Goal: Information Seeking & Learning: Learn about a topic

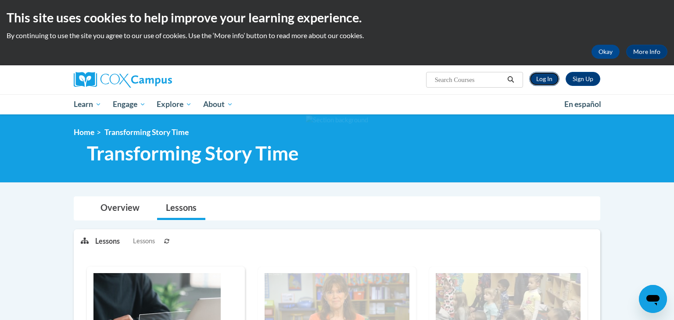
click at [537, 79] on link "Log In" at bounding box center [544, 79] width 30 height 14
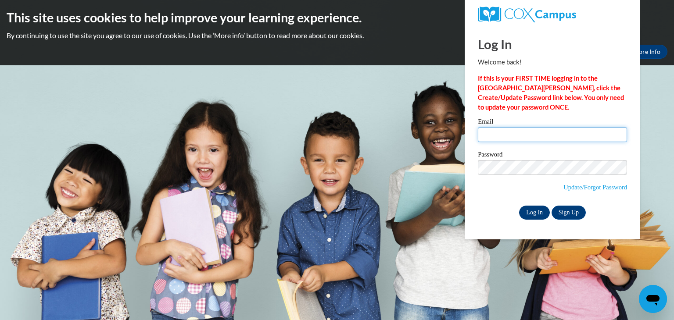
type input "mwittmer@monroevilleschools.org"
click at [541, 210] on input "Log In" at bounding box center [534, 213] width 31 height 14
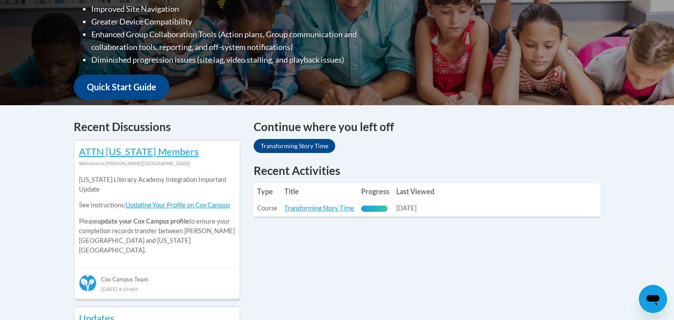
scroll to position [265, 0]
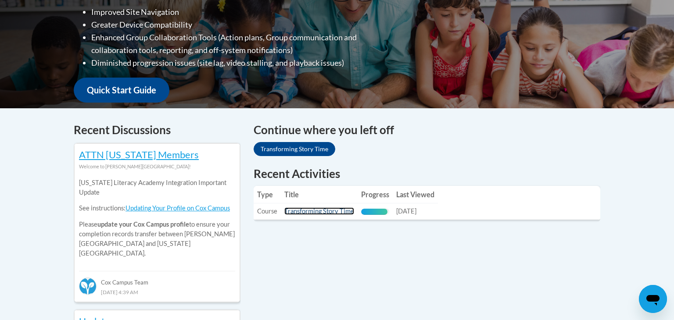
click at [344, 211] on link "Transforming Story Time" at bounding box center [319, 211] width 70 height 7
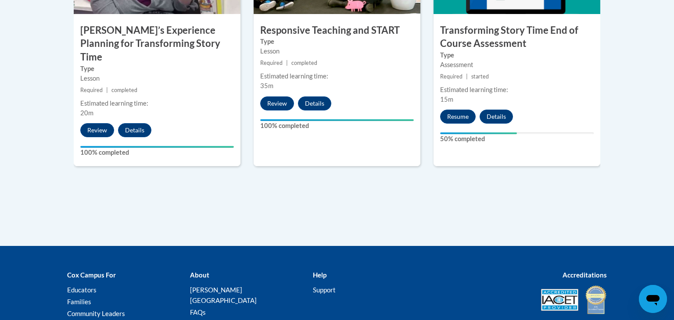
scroll to position [835, 0]
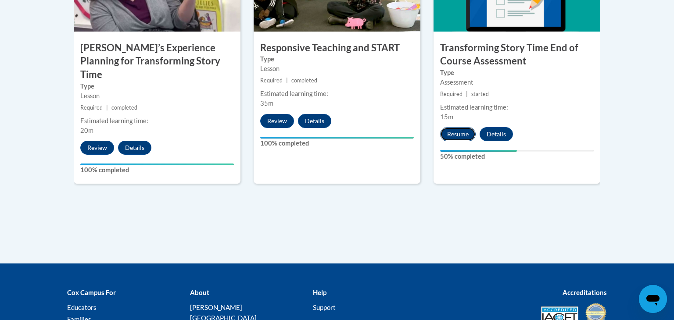
click at [452, 138] on button "Resume" at bounding box center [458, 134] width 36 height 14
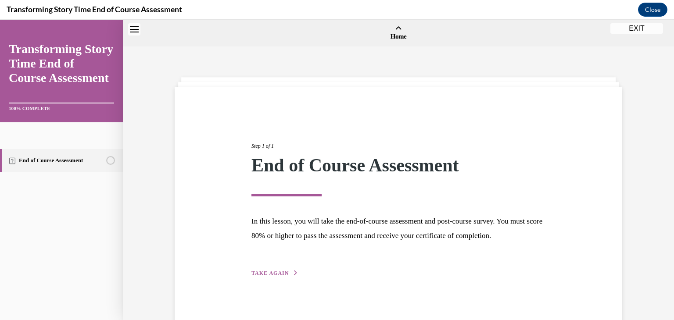
scroll to position [27, 0]
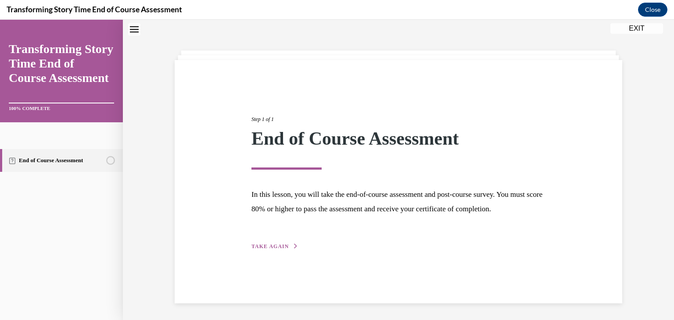
click at [268, 251] on button "TAKE AGAIN" at bounding box center [274, 247] width 47 height 8
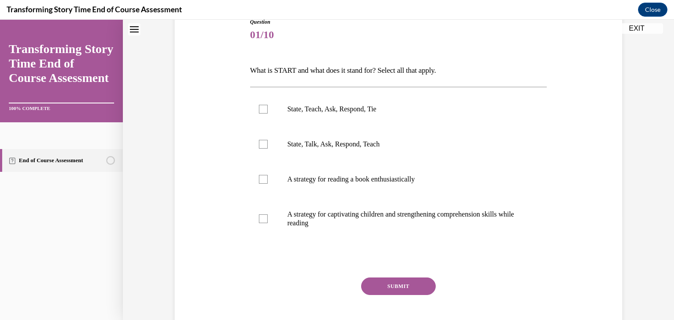
scroll to position [69, 0]
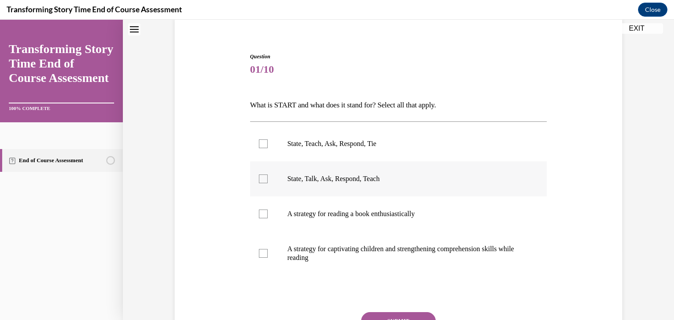
click at [262, 170] on label "State, Talk, Ask, Respond, Teach" at bounding box center [398, 178] width 297 height 35
click at [262, 175] on input "State, Talk, Ask, Respond, Teach" at bounding box center [263, 179] width 9 height 9
checkbox input "true"
click at [269, 258] on label "A strategy for captivating children and strengthening comprehension skills whil…" at bounding box center [398, 254] width 297 height 44
click at [268, 258] on input "A strategy for captivating children and strengthening comprehension skills whil…" at bounding box center [263, 253] width 9 height 9
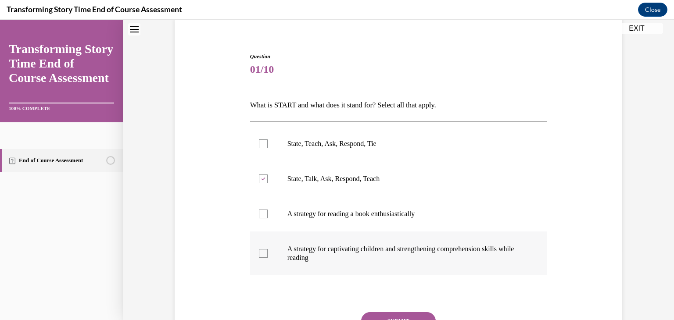
checkbox input "true"
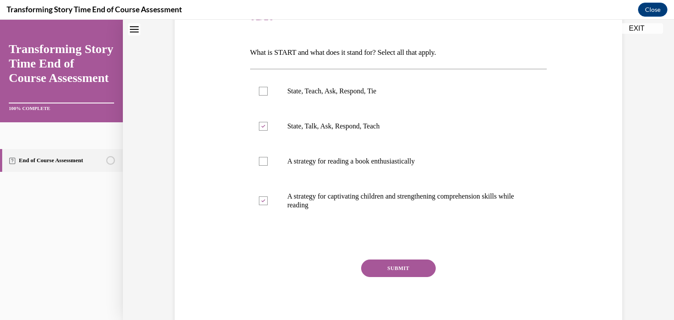
click at [404, 268] on button "SUBMIT" at bounding box center [398, 269] width 75 height 18
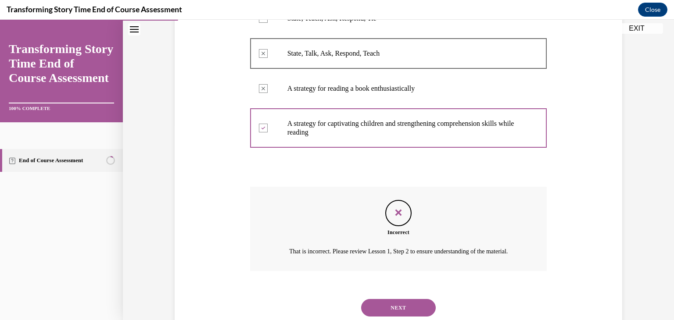
scroll to position [232, 0]
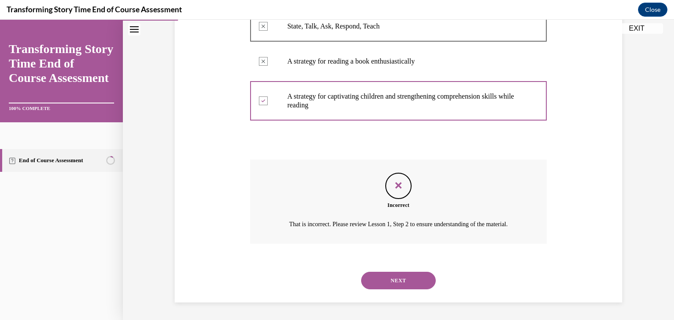
click at [423, 283] on button "NEXT" at bounding box center [398, 281] width 75 height 18
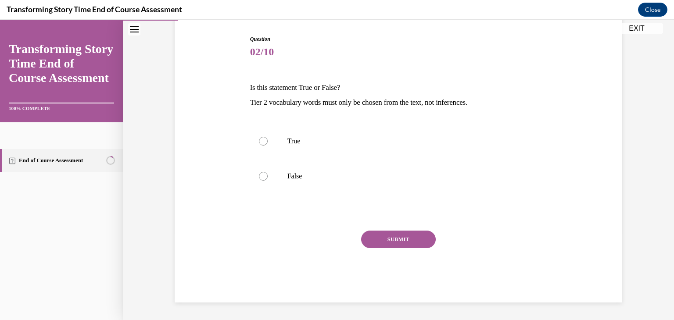
scroll to position [87, 0]
click at [263, 192] on label "False" at bounding box center [398, 176] width 297 height 35
click at [263, 181] on input "False" at bounding box center [263, 176] width 9 height 9
radio input "true"
click at [271, 178] on label "False" at bounding box center [398, 176] width 297 height 35
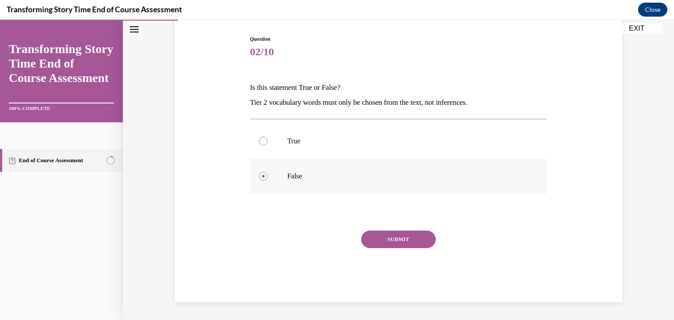
click at [268, 178] on input "False" at bounding box center [263, 176] width 9 height 9
click at [393, 240] on button "SUBMIT" at bounding box center [398, 240] width 75 height 18
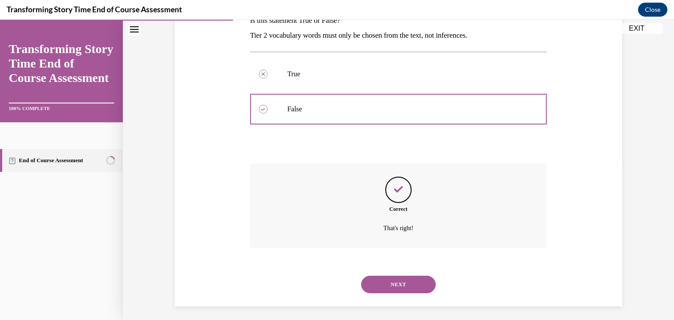
scroll to position [153, 0]
click at [416, 290] on button "NEXT" at bounding box center [398, 286] width 75 height 18
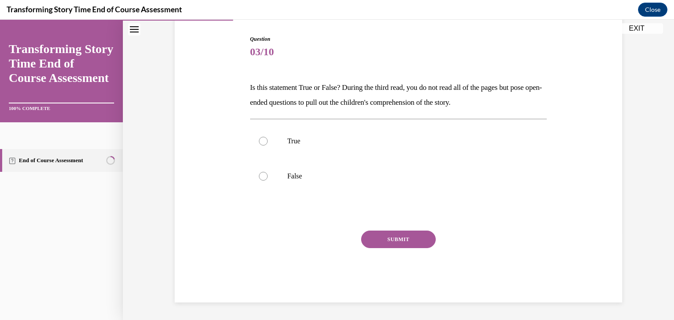
scroll to position [87, 0]
click at [262, 138] on div at bounding box center [263, 141] width 9 height 9
click at [262, 138] on input "True" at bounding box center [263, 141] width 9 height 9
radio input "true"
click at [390, 239] on button "SUBMIT" at bounding box center [398, 240] width 75 height 18
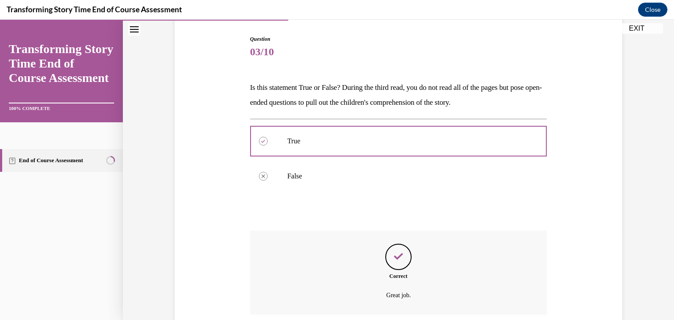
scroll to position [158, 0]
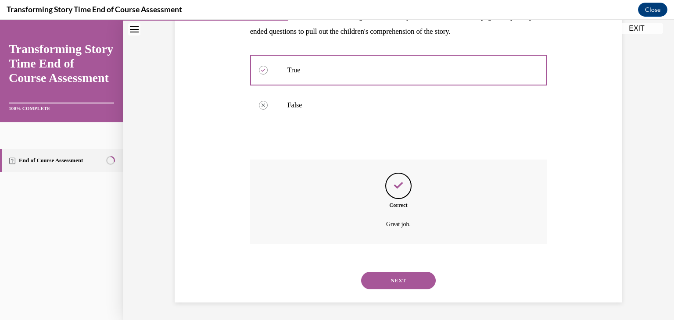
click at [401, 280] on button "NEXT" at bounding box center [398, 281] width 75 height 18
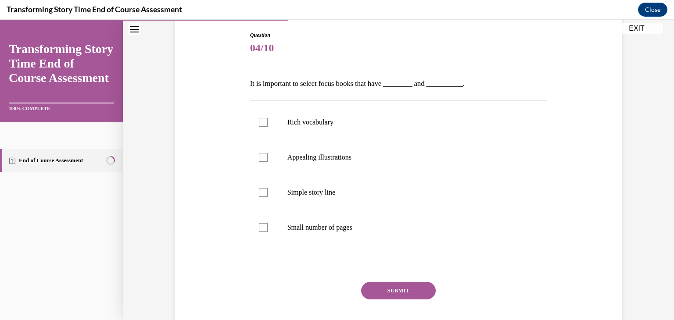
scroll to position [90, 0]
click at [262, 158] on div at bounding box center [263, 158] width 9 height 9
click at [262, 158] on input "Appealing illustrations" at bounding box center [263, 158] width 9 height 9
checkbox input "true"
click at [263, 125] on div at bounding box center [263, 123] width 9 height 9
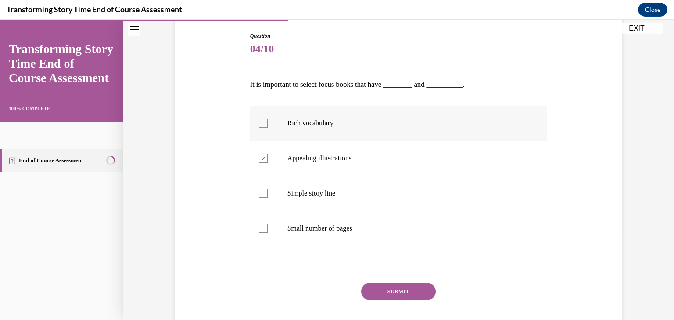
click at [263, 125] on input "Rich vocabulary" at bounding box center [263, 123] width 9 height 9
checkbox input "true"
click at [400, 291] on button "SUBMIT" at bounding box center [398, 292] width 75 height 18
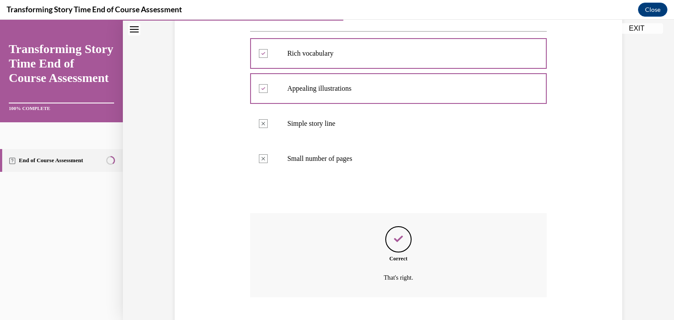
scroll to position [213, 0]
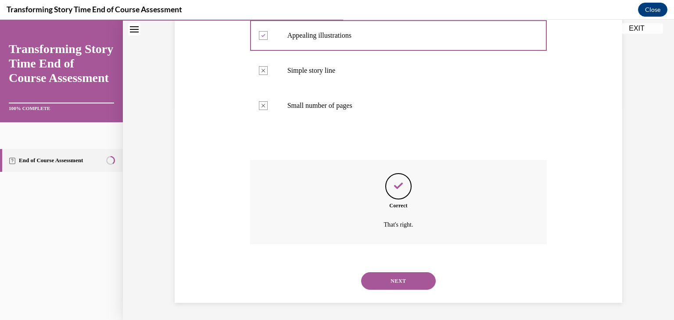
click at [404, 280] on button "NEXT" at bounding box center [398, 281] width 75 height 18
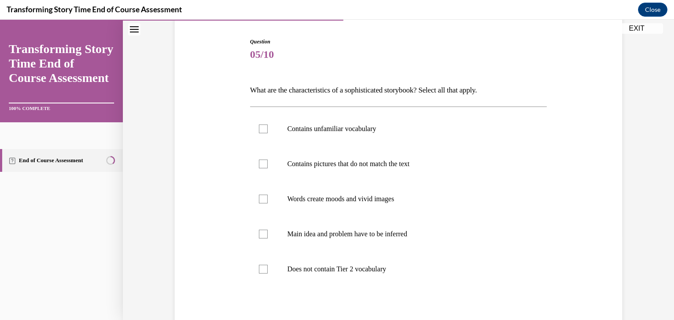
scroll to position [84, 0]
click at [270, 129] on label "Contains unfamiliar vocabulary" at bounding box center [398, 129] width 297 height 35
click at [268, 129] on input "Contains unfamiliar vocabulary" at bounding box center [263, 129] width 9 height 9
checkbox input "true"
click at [265, 162] on div at bounding box center [263, 164] width 9 height 9
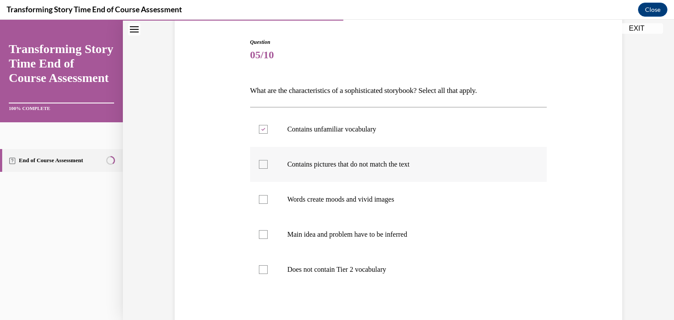
click at [265, 162] on input "Contains pictures that do not match the text" at bounding box center [263, 164] width 9 height 9
checkbox input "true"
click at [265, 211] on label "Words create moods and vivid images" at bounding box center [398, 199] width 297 height 35
click at [265, 204] on input "Words create moods and vivid images" at bounding box center [263, 199] width 9 height 9
checkbox input "true"
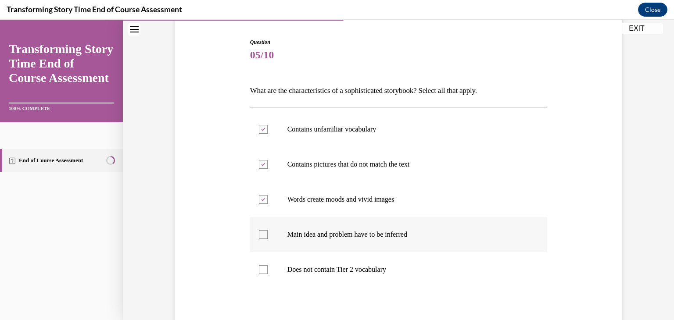
click at [269, 225] on label "Main idea and problem have to be inferred" at bounding box center [398, 234] width 297 height 35
click at [268, 230] on input "Main idea and problem have to be inferred" at bounding box center [263, 234] width 9 height 9
checkbox input "true"
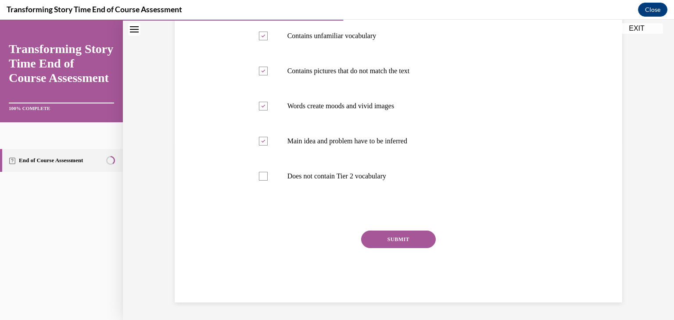
click at [401, 237] on button "SUBMIT" at bounding box center [398, 240] width 75 height 18
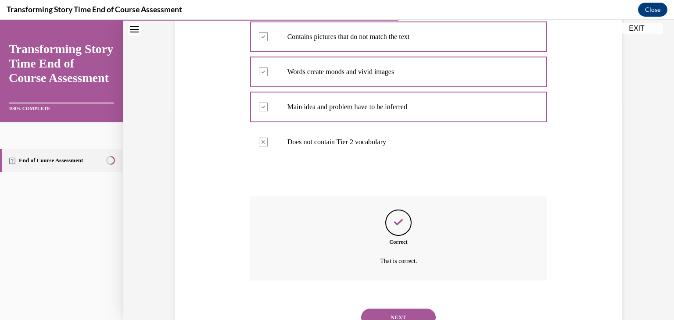
scroll to position [248, 0]
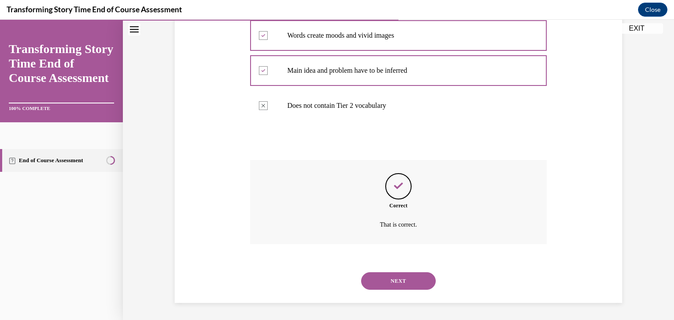
click at [402, 281] on button "NEXT" at bounding box center [398, 281] width 75 height 18
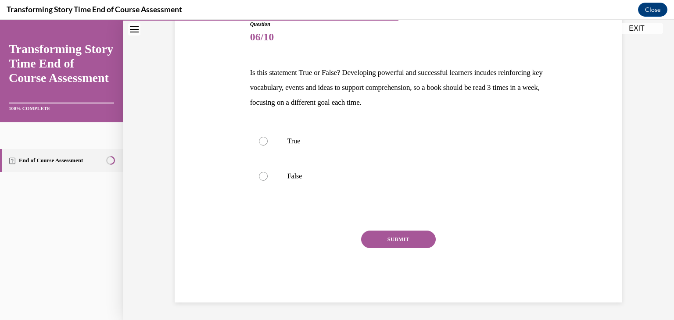
scroll to position [97, 0]
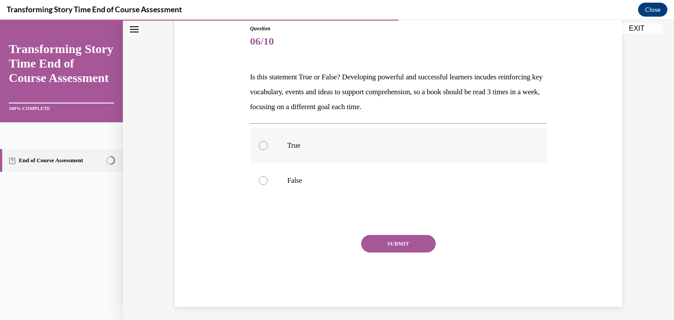
click at [256, 144] on label "True" at bounding box center [398, 145] width 297 height 35
click at [259, 144] on input "True" at bounding box center [263, 145] width 9 height 9
radio input "true"
click at [398, 251] on button "SUBMIT" at bounding box center [398, 244] width 75 height 18
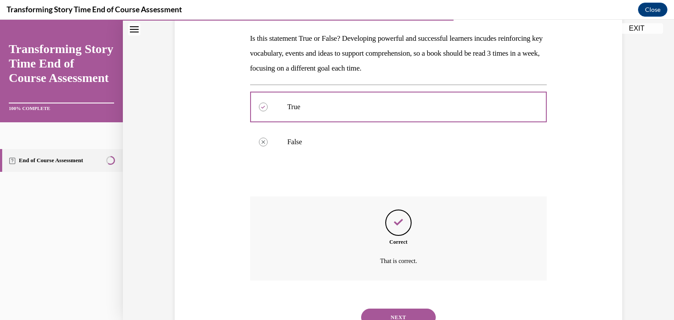
scroll to position [172, 0]
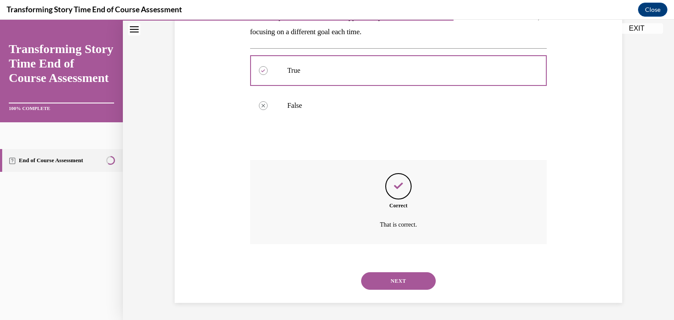
click at [419, 281] on button "NEXT" at bounding box center [398, 281] width 75 height 18
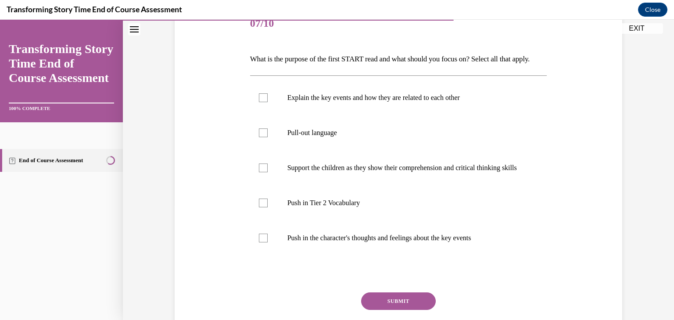
scroll to position [113, 0]
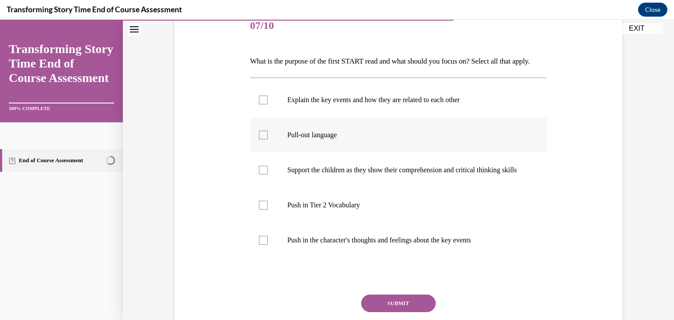
click at [276, 149] on label "Pull-out language" at bounding box center [398, 135] width 297 height 35
click at [268, 140] on input "Pull-out language" at bounding box center [263, 135] width 9 height 9
checkbox input "true"
click at [269, 188] on label "Support the children as they show their comprehension and critical thinking ski…" at bounding box center [398, 170] width 297 height 35
click at [268, 175] on input "Support the children as they show their comprehension and critical thinking ski…" at bounding box center [263, 170] width 9 height 9
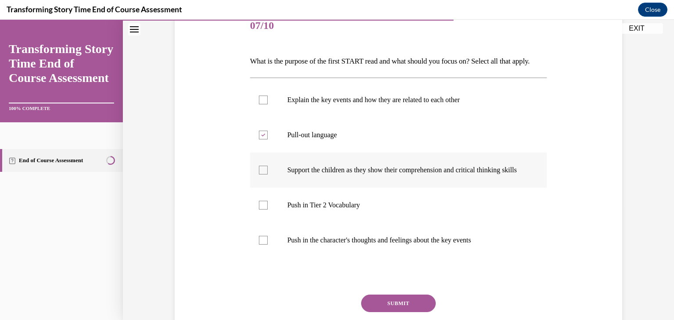
checkbox input "true"
click at [272, 223] on label "Push in Tier 2 Vocabulary" at bounding box center [398, 205] width 297 height 35
click at [268, 210] on input "Push in Tier 2 Vocabulary" at bounding box center [263, 205] width 9 height 9
checkbox input "true"
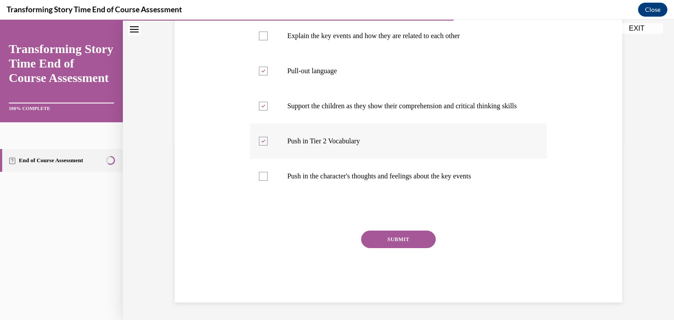
scroll to position [192, 0]
click at [405, 248] on button "SUBMIT" at bounding box center [398, 240] width 75 height 18
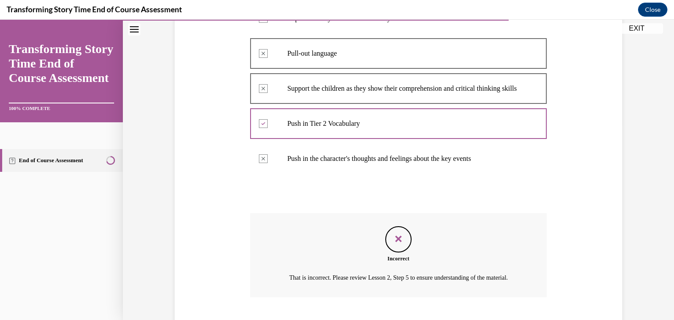
scroll to position [283, 0]
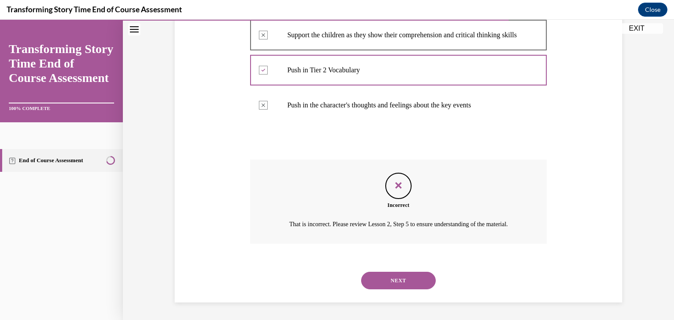
click at [419, 286] on button "NEXT" at bounding box center [398, 281] width 75 height 18
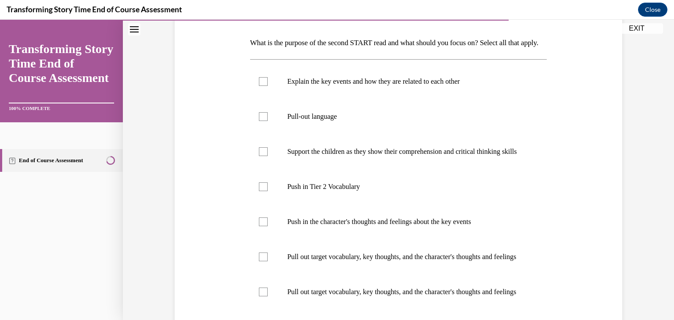
scroll to position [136, 0]
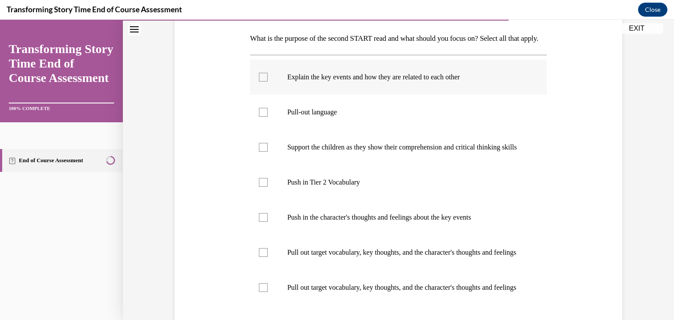
click at [270, 91] on label "Explain the key events and how they are related to each other" at bounding box center [398, 77] width 297 height 35
click at [268, 82] on input "Explain the key events and how they are related to each other" at bounding box center [263, 77] width 9 height 9
checkbox input "true"
click at [272, 130] on label "Pull-out language" at bounding box center [398, 112] width 297 height 35
click at [268, 117] on input "Pull-out language" at bounding box center [263, 112] width 9 height 9
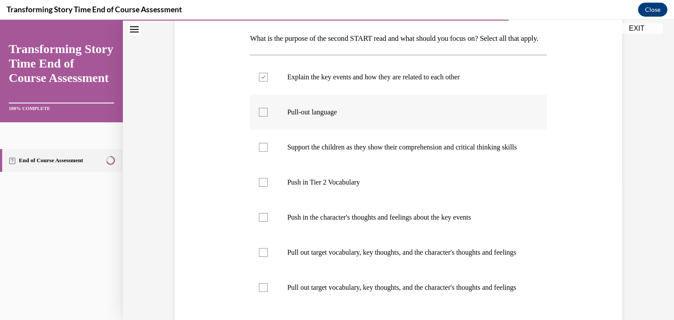
checkbox input "true"
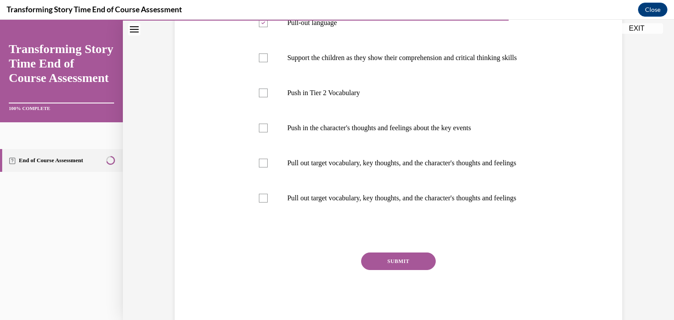
click at [407, 270] on button "SUBMIT" at bounding box center [398, 262] width 75 height 18
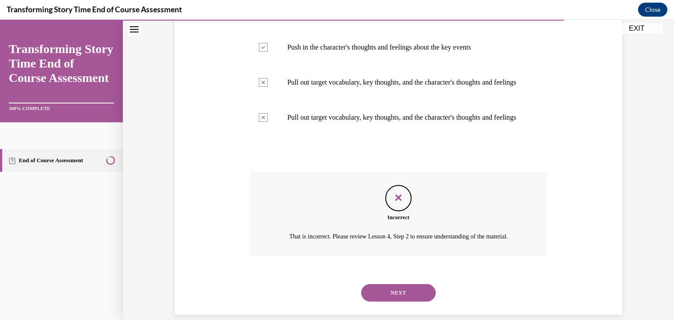
scroll to position [370, 0]
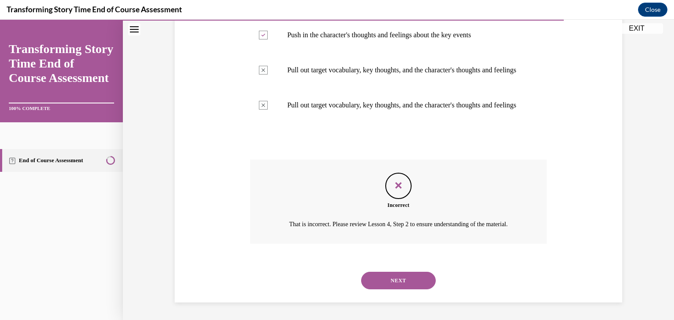
click at [401, 282] on button "NEXT" at bounding box center [398, 281] width 75 height 18
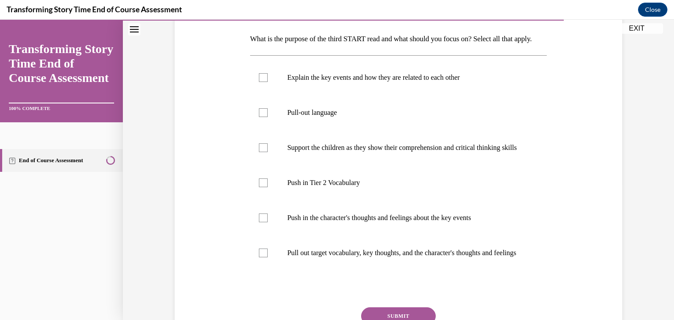
scroll to position [137, 0]
click at [264, 116] on div at bounding box center [263, 111] width 9 height 9
click at [264, 116] on input "Pull-out language" at bounding box center [263, 111] width 9 height 9
checkbox input "true"
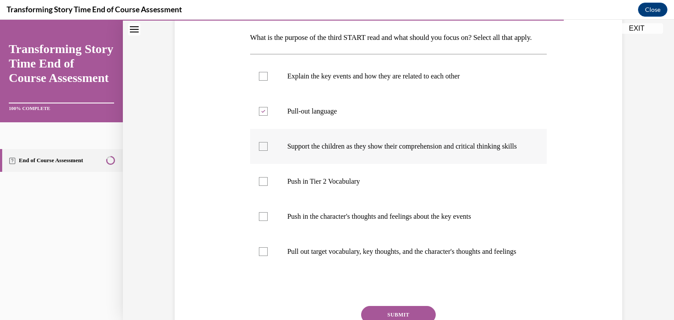
click at [264, 164] on label "Support the children as they show their comprehension and critical thinking ski…" at bounding box center [398, 146] width 297 height 35
click at [264, 151] on input "Support the children as they show their comprehension and critical thinking ski…" at bounding box center [263, 146] width 9 height 9
checkbox input "true"
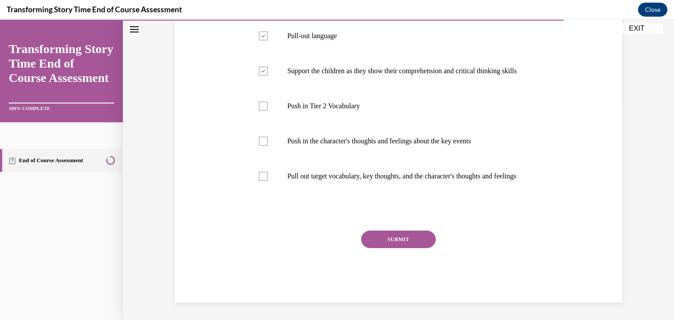
click at [392, 244] on button "SUBMIT" at bounding box center [398, 240] width 75 height 18
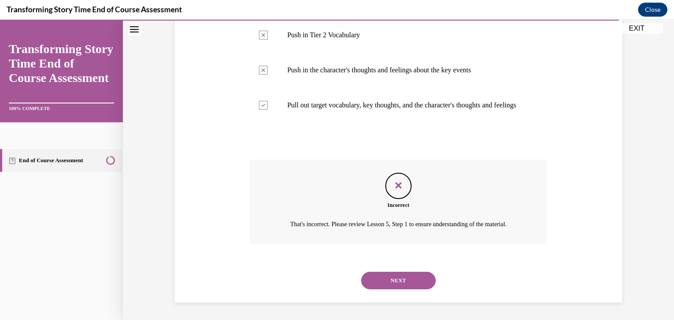
scroll to position [326, 0]
click at [399, 270] on div "NEXT" at bounding box center [398, 280] width 297 height 35
click at [399, 272] on button "NEXT" at bounding box center [398, 281] width 75 height 18
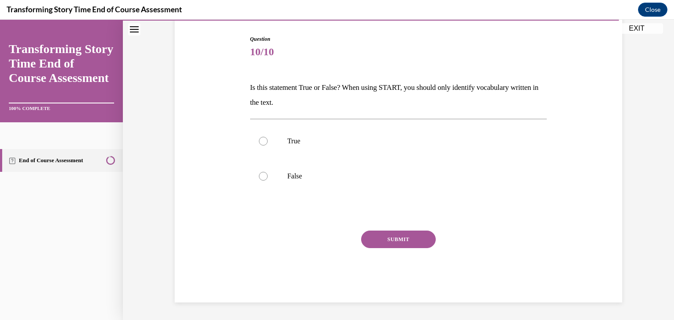
scroll to position [87, 0]
click at [314, 173] on p "False" at bounding box center [406, 176] width 238 height 9
click at [268, 173] on input "False" at bounding box center [263, 176] width 9 height 9
radio input "true"
click at [406, 238] on button "SUBMIT" at bounding box center [398, 240] width 75 height 18
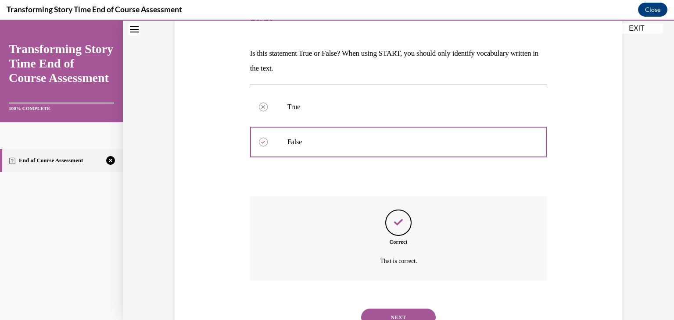
scroll to position [158, 0]
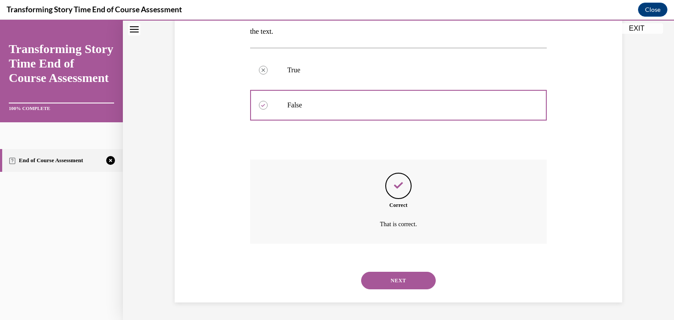
click at [398, 280] on button "NEXT" at bounding box center [398, 281] width 75 height 18
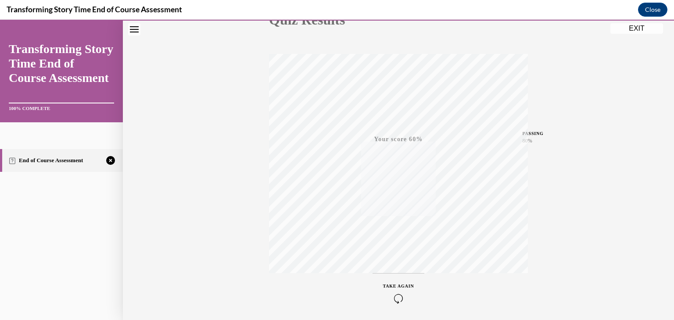
scroll to position [149, 0]
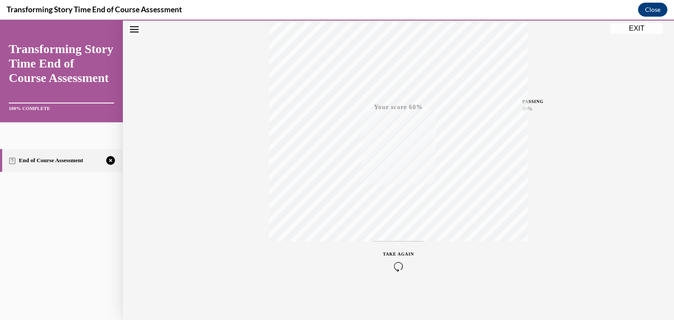
click at [403, 254] on span "TAKE AGAIN" at bounding box center [398, 254] width 31 height 5
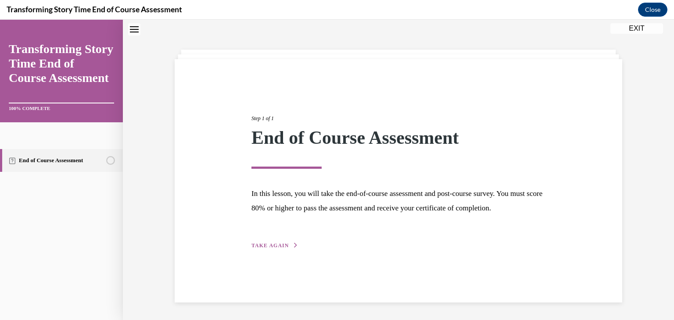
scroll to position [28, 0]
click at [277, 251] on div "Step 1 of 1 End of Course Assessment In this lesson, you will take the end-of-c…" at bounding box center [398, 172] width 307 height 156
click at [271, 250] on button "TAKE AGAIN" at bounding box center [274, 246] width 47 height 8
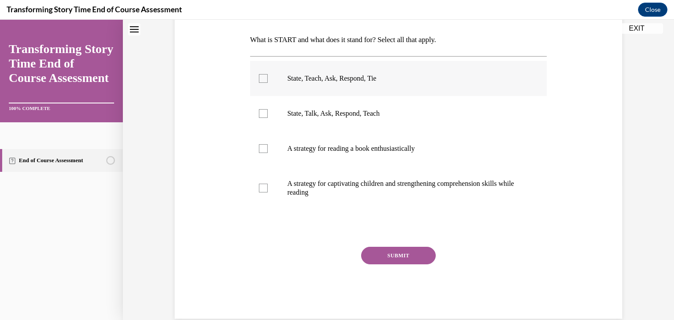
scroll to position [139, 0]
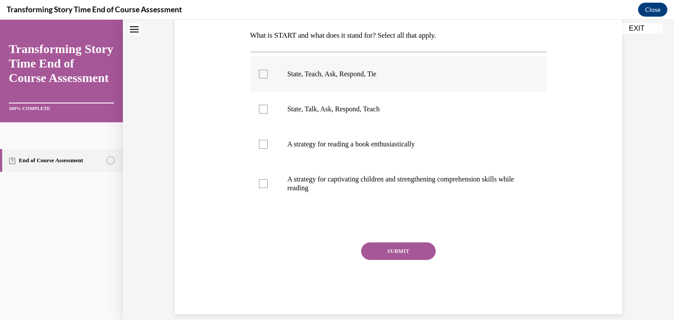
click at [307, 79] on label "State, Teach, Ask, Respond, Tie" at bounding box center [398, 74] width 297 height 35
click at [268, 79] on input "State, Teach, Ask, Respond, Tie" at bounding box center [263, 74] width 9 height 9
checkbox input "true"
click at [327, 182] on p "A strategy for captivating children and strengthening comprehension skills whil…" at bounding box center [406, 184] width 238 height 18
click at [268, 182] on input "A strategy for captivating children and strengthening comprehension skills whil…" at bounding box center [263, 183] width 9 height 9
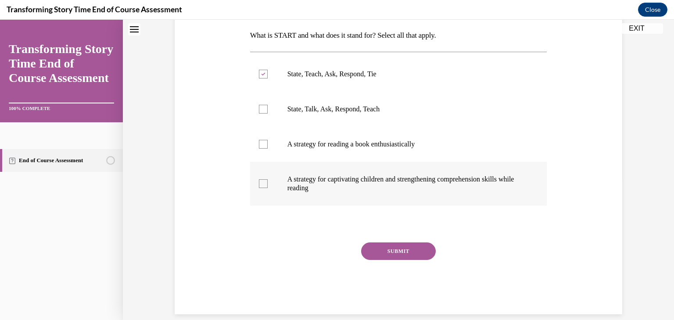
checkbox input "true"
click at [416, 258] on button "SUBMIT" at bounding box center [398, 252] width 75 height 18
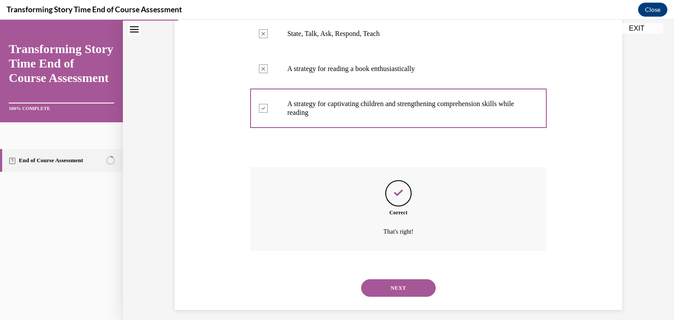
scroll to position [222, 0]
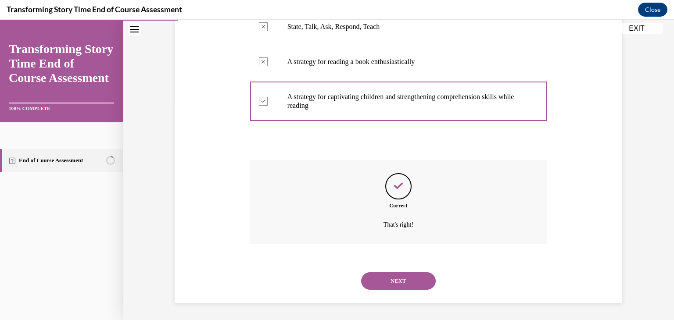
click at [401, 275] on button "NEXT" at bounding box center [398, 281] width 75 height 18
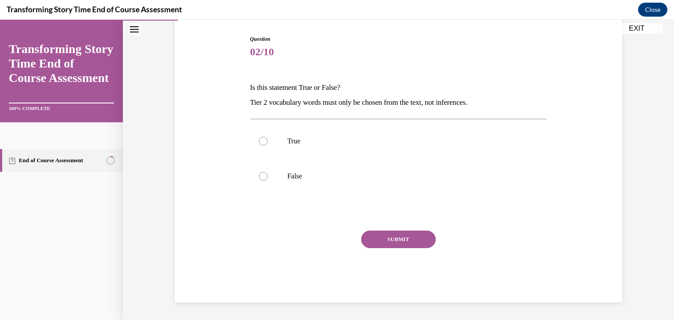
scroll to position [87, 0]
click at [333, 189] on label "False" at bounding box center [398, 176] width 297 height 35
click at [268, 181] on input "False" at bounding box center [263, 176] width 9 height 9
radio input "true"
click at [400, 237] on button "SUBMIT" at bounding box center [398, 240] width 75 height 18
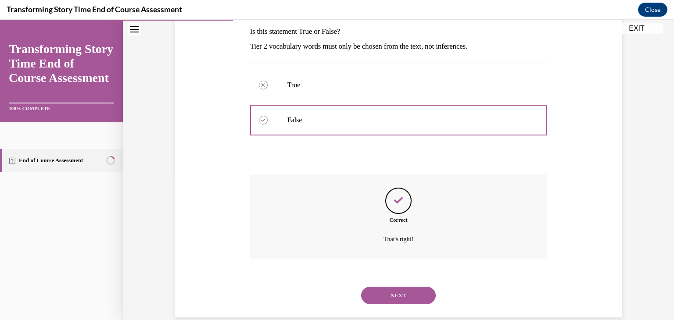
scroll to position [158, 0]
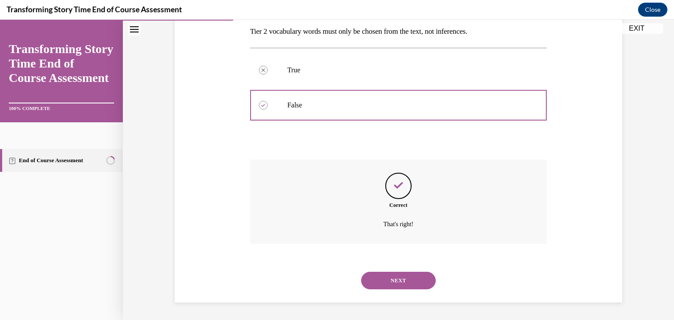
click at [407, 279] on button "NEXT" at bounding box center [398, 281] width 75 height 18
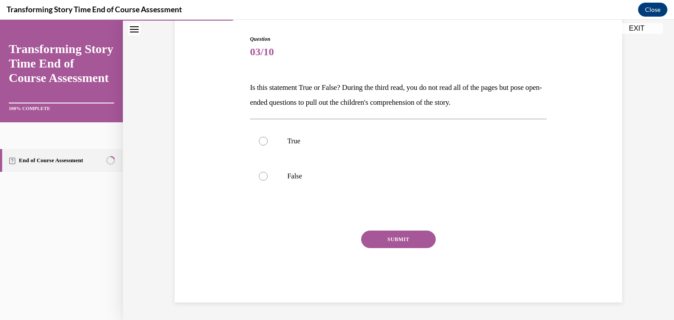
scroll to position [87, 0]
click at [305, 138] on p "True" at bounding box center [406, 141] width 238 height 9
click at [268, 138] on input "True" at bounding box center [263, 141] width 9 height 9
radio input "true"
click at [388, 237] on button "SUBMIT" at bounding box center [398, 240] width 75 height 18
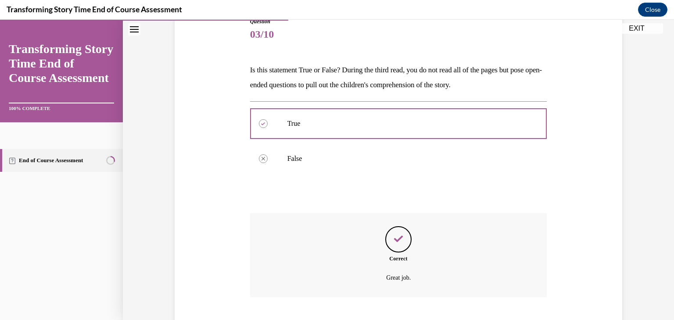
scroll to position [158, 0]
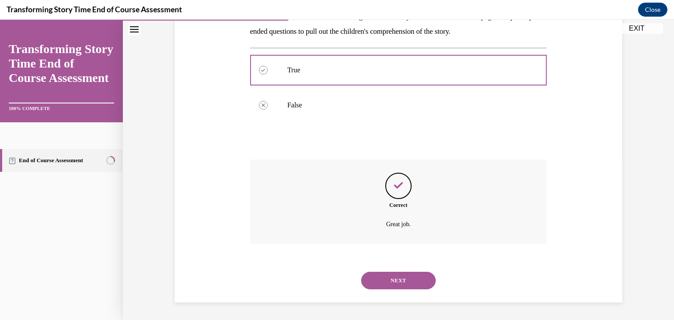
click at [407, 280] on button "NEXT" at bounding box center [398, 281] width 75 height 18
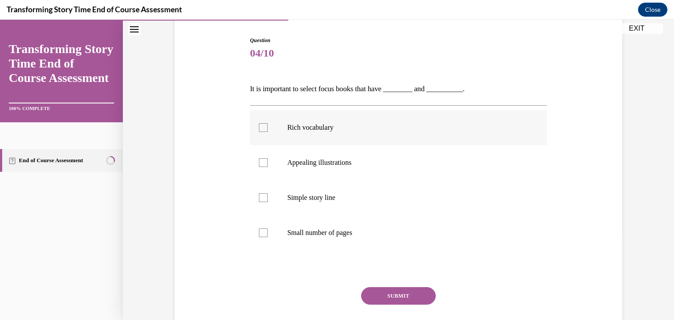
scroll to position [92, 0]
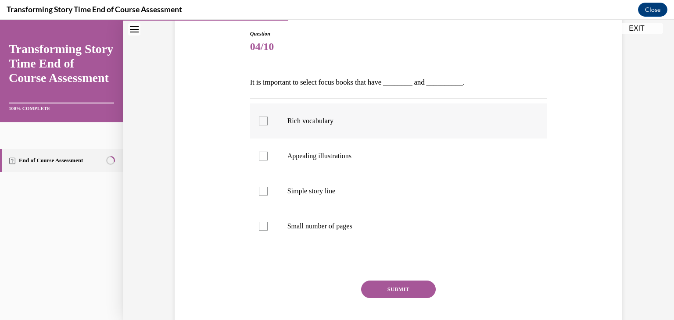
click at [321, 122] on p "Rich vocabulary" at bounding box center [406, 121] width 238 height 9
click at [268, 122] on input "Rich vocabulary" at bounding box center [263, 121] width 9 height 9
checkbox input "true"
click at [326, 148] on label "Appealing illustrations" at bounding box center [398, 156] width 297 height 35
click at [268, 152] on input "Appealing illustrations" at bounding box center [263, 156] width 9 height 9
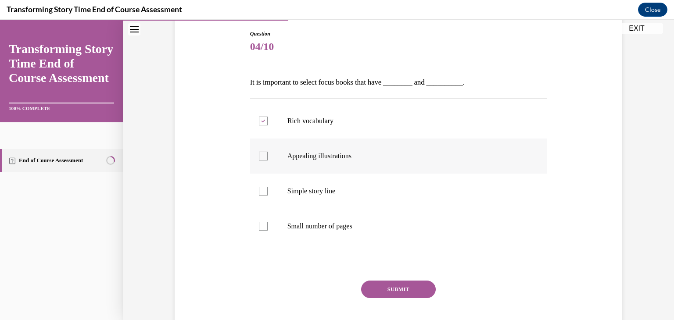
checkbox input "true"
click at [394, 292] on button "SUBMIT" at bounding box center [398, 290] width 75 height 18
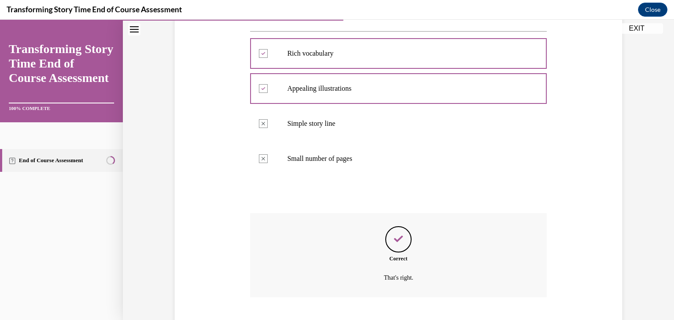
scroll to position [213, 0]
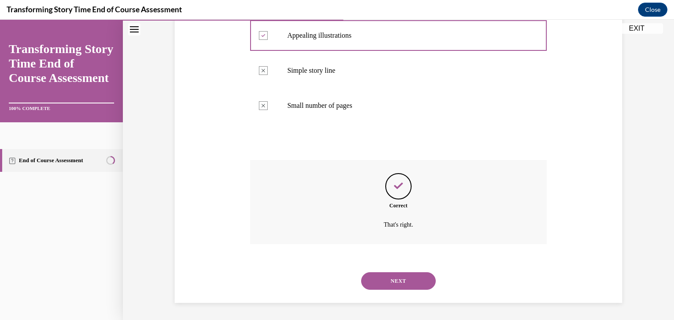
click at [405, 282] on button "NEXT" at bounding box center [398, 281] width 75 height 18
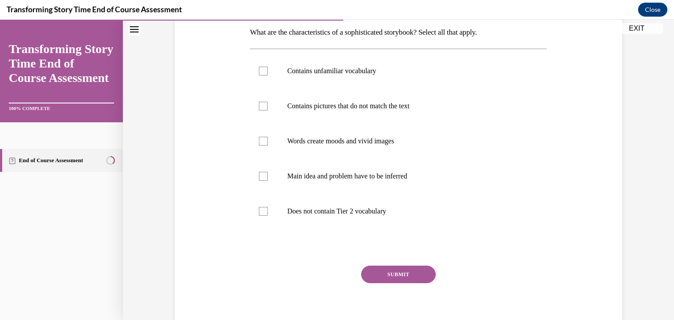
scroll to position [147, 0]
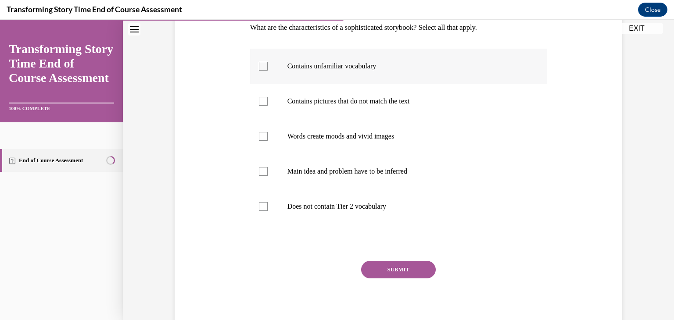
click at [353, 69] on p "Contains unfamiliar vocabulary" at bounding box center [406, 66] width 238 height 9
click at [268, 69] on input "Contains unfamiliar vocabulary" at bounding box center [263, 66] width 9 height 9
checkbox input "true"
click at [330, 108] on label "Contains pictures that do not match the text" at bounding box center [398, 101] width 297 height 35
click at [268, 106] on input "Contains pictures that do not match the text" at bounding box center [263, 101] width 9 height 9
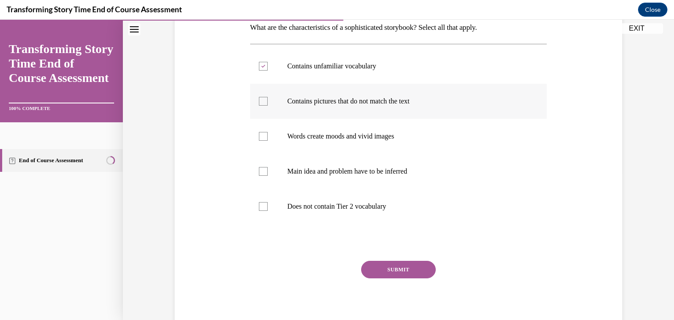
checkbox input "true"
click at [335, 169] on p "Main idea and problem have to be inferred" at bounding box center [406, 171] width 238 height 9
click at [268, 169] on input "Main idea and problem have to be inferred" at bounding box center [263, 171] width 9 height 9
checkbox input "true"
click at [413, 265] on button "SUBMIT" at bounding box center [398, 270] width 75 height 18
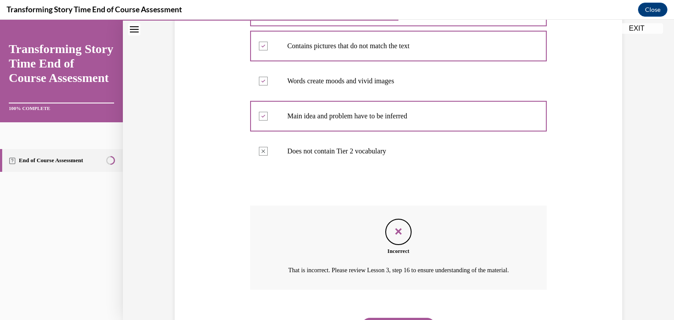
scroll to position [258, 0]
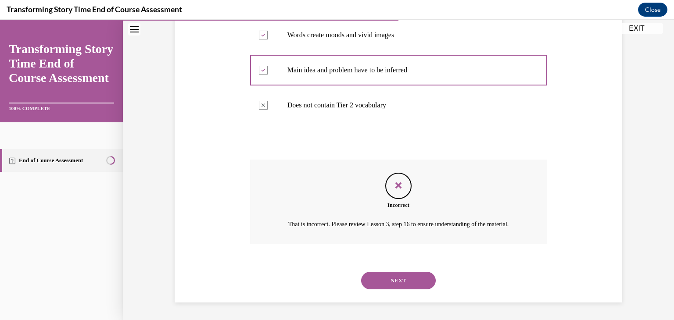
click at [406, 273] on button "NEXT" at bounding box center [398, 281] width 75 height 18
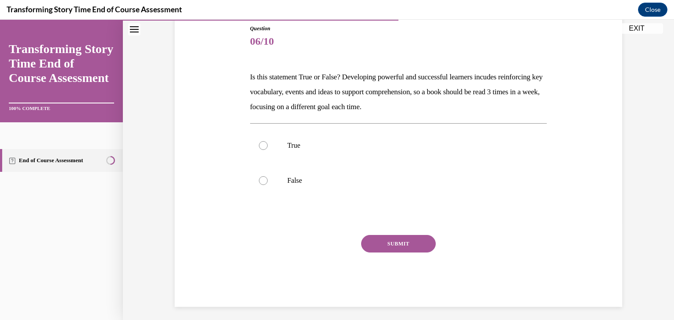
scroll to position [102, 0]
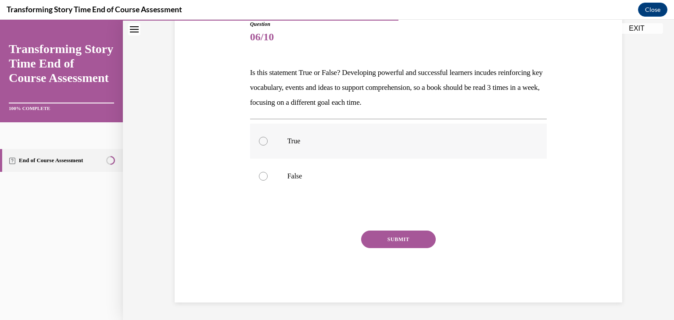
click at [330, 139] on p "True" at bounding box center [406, 141] width 238 height 9
click at [268, 139] on input "True" at bounding box center [263, 141] width 9 height 9
radio input "true"
click at [409, 234] on button "SUBMIT" at bounding box center [398, 240] width 75 height 18
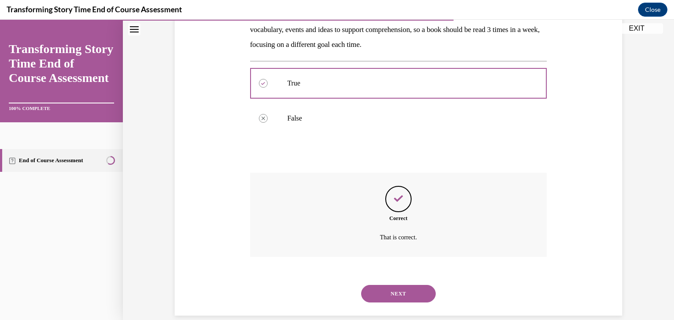
scroll to position [172, 0]
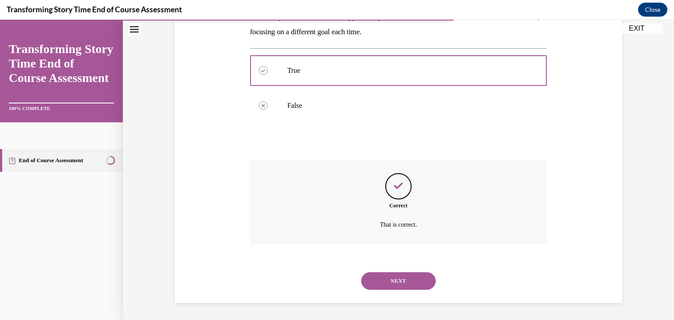
click at [410, 276] on button "NEXT" at bounding box center [398, 281] width 75 height 18
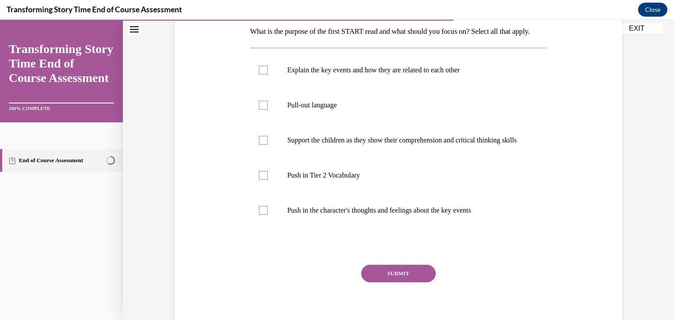
scroll to position [145, 0]
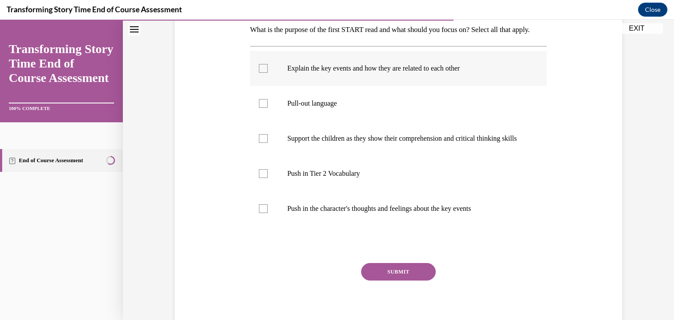
click at [347, 86] on label "Explain the key events and how they are related to each other" at bounding box center [398, 68] width 297 height 35
click at [268, 73] on input "Explain the key events and how they are related to each other" at bounding box center [263, 68] width 9 height 9
checkbox input "true"
click at [320, 178] on p "Push in Tier 2 Vocabulary" at bounding box center [406, 173] width 238 height 9
click at [268, 178] on input "Push in Tier 2 Vocabulary" at bounding box center [263, 173] width 9 height 9
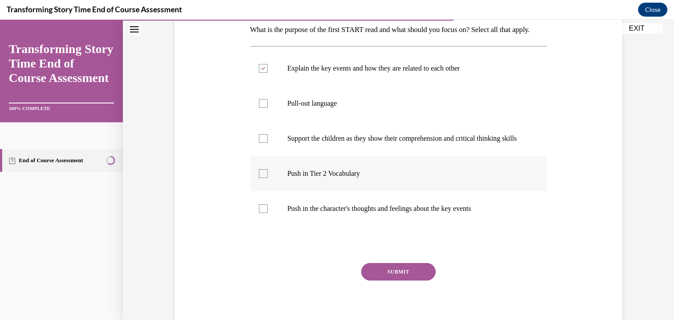
checkbox input "true"
click at [388, 281] on button "SUBMIT" at bounding box center [398, 272] width 75 height 18
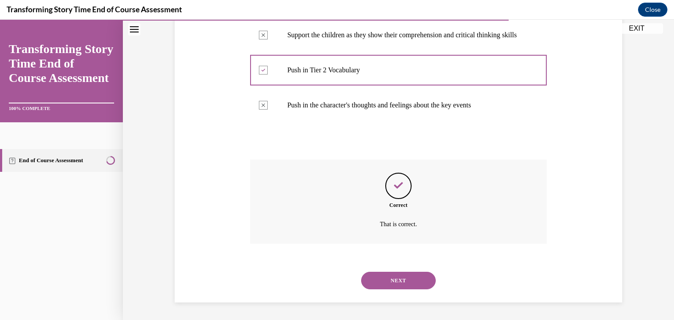
scroll to position [272, 0]
click at [410, 287] on button "NEXT" at bounding box center [398, 281] width 75 height 18
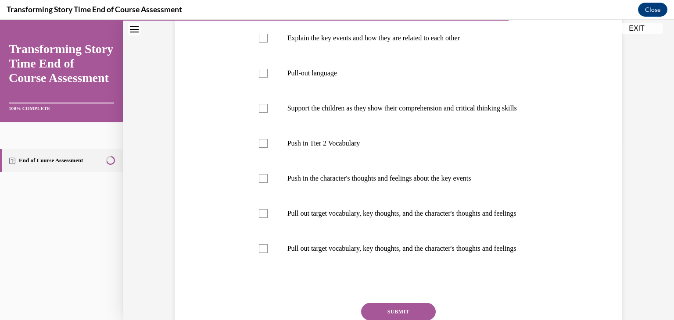
scroll to position [177, 0]
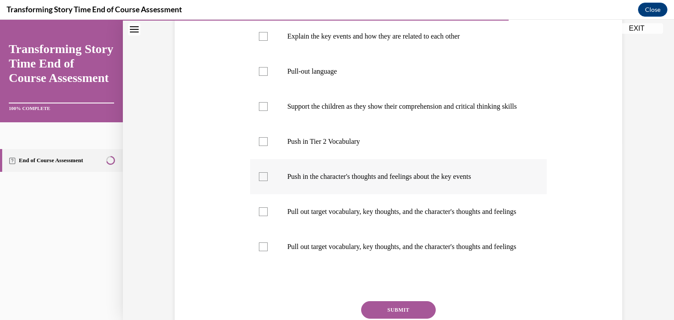
click at [377, 181] on p "Push in the character's thoughts and feelings about the key events" at bounding box center [406, 176] width 238 height 9
click at [268, 181] on input "Push in the character's thoughts and feelings about the key events" at bounding box center [263, 176] width 9 height 9
checkbox input "true"
click at [354, 146] on p "Push in Tier 2 Vocabulary" at bounding box center [406, 141] width 238 height 9
click at [268, 146] on input "Push in Tier 2 Vocabulary" at bounding box center [263, 141] width 9 height 9
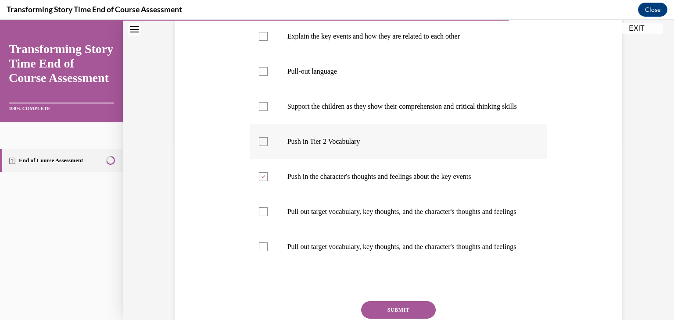
checkbox input "true"
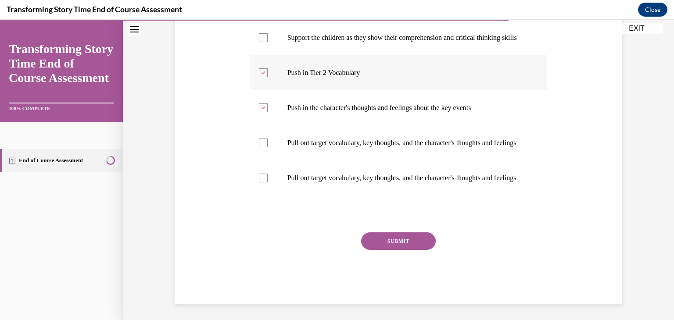
scroll to position [289, 0]
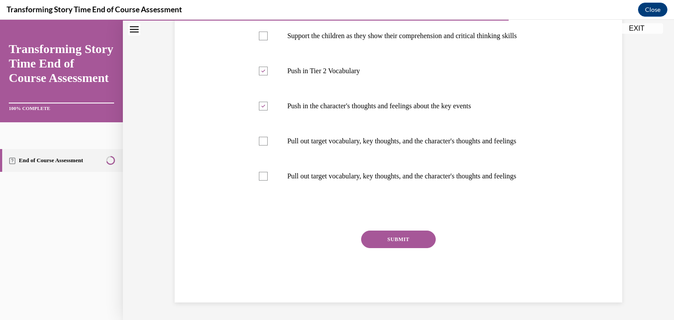
click at [393, 236] on button "SUBMIT" at bounding box center [398, 240] width 75 height 18
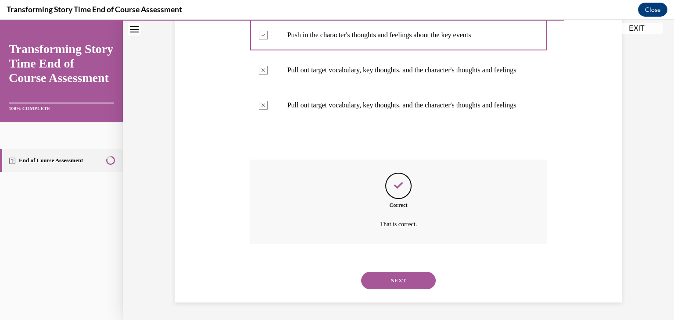
scroll to position [360, 0]
click at [410, 295] on div "NEXT" at bounding box center [398, 280] width 297 height 35
click at [396, 279] on button "NEXT" at bounding box center [398, 281] width 75 height 18
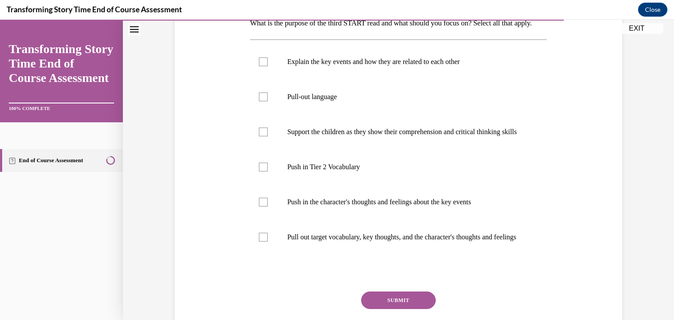
scroll to position [154, 0]
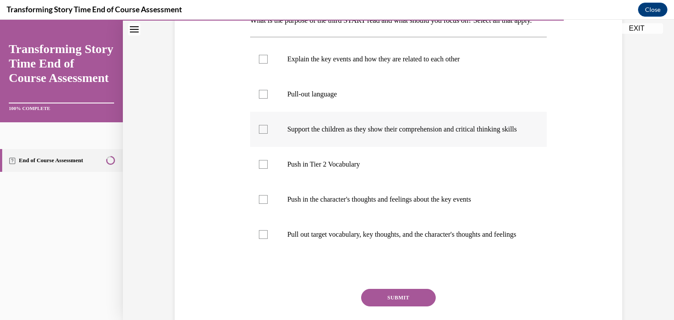
click at [342, 134] on p "Support the children as they show their comprehension and critical thinking ski…" at bounding box center [406, 129] width 238 height 9
click at [268, 134] on input "Support the children as they show their comprehension and critical thinking ski…" at bounding box center [263, 129] width 9 height 9
checkbox input "true"
click at [372, 64] on p "Explain the key events and how they are related to each other" at bounding box center [406, 59] width 238 height 9
click at [268, 64] on input "Explain the key events and how they are related to each other" at bounding box center [263, 59] width 9 height 9
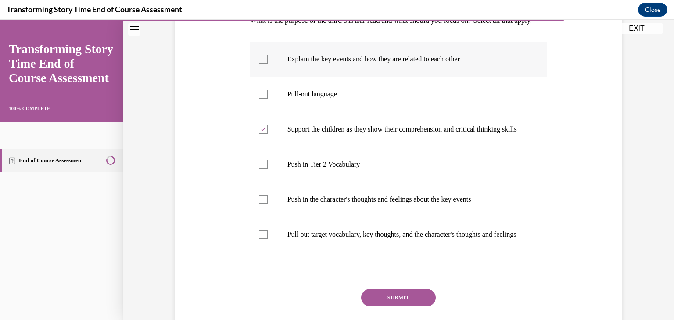
checkbox input "true"
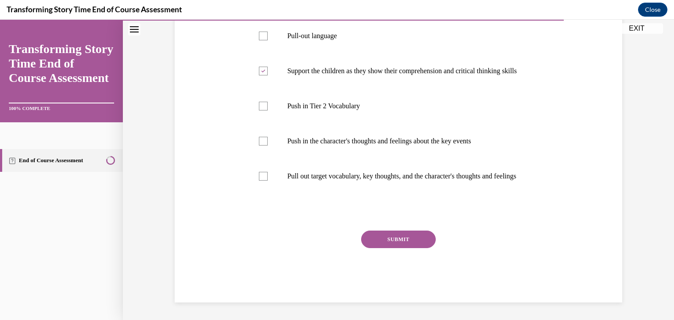
click at [417, 240] on button "SUBMIT" at bounding box center [398, 240] width 75 height 18
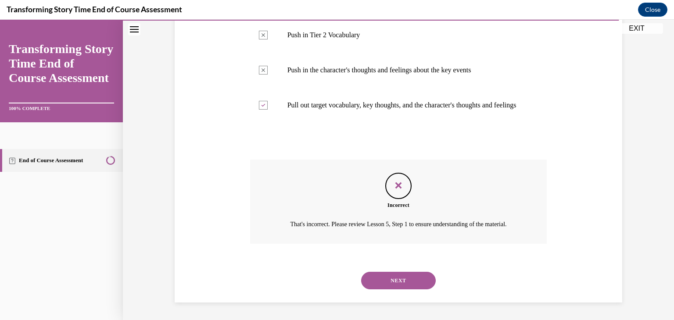
scroll to position [326, 0]
click at [412, 286] on button "NEXT" at bounding box center [398, 281] width 75 height 18
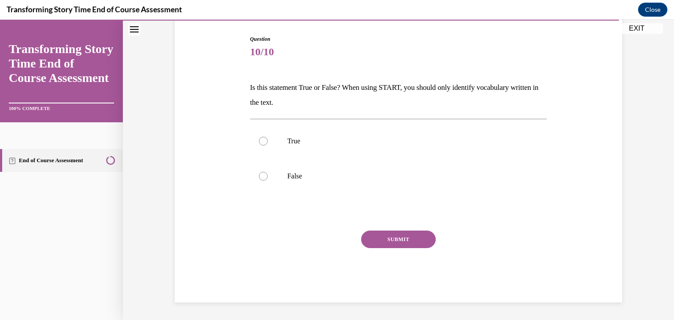
scroll to position [87, 0]
click at [424, 129] on label "True" at bounding box center [398, 141] width 297 height 35
click at [268, 137] on input "True" at bounding box center [263, 141] width 9 height 9
radio input "true"
click at [310, 171] on label "False" at bounding box center [398, 176] width 297 height 35
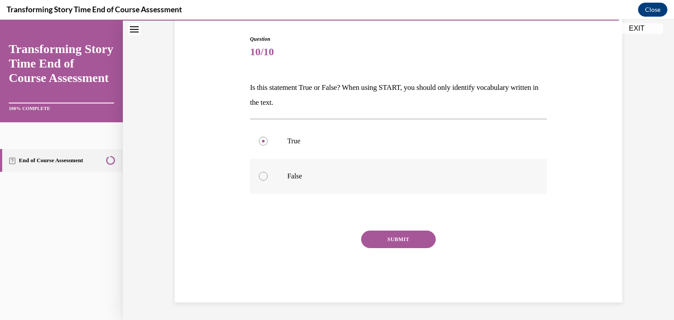
click at [268, 172] on input "False" at bounding box center [263, 176] width 9 height 9
radio input "true"
click at [391, 233] on button "SUBMIT" at bounding box center [398, 240] width 75 height 18
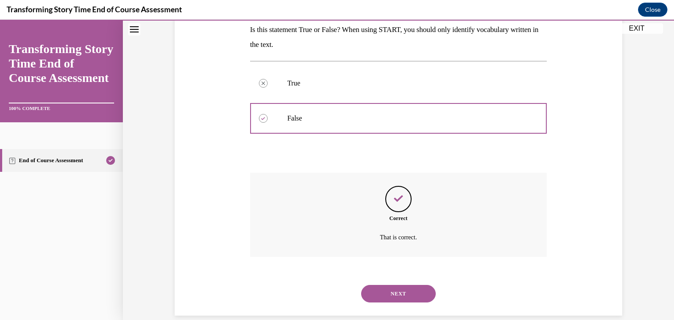
scroll to position [158, 0]
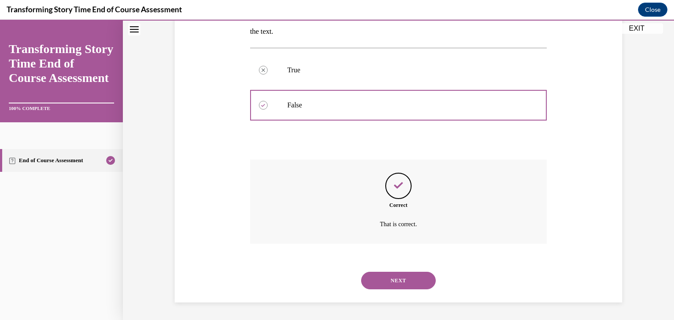
click at [408, 275] on button "NEXT" at bounding box center [398, 281] width 75 height 18
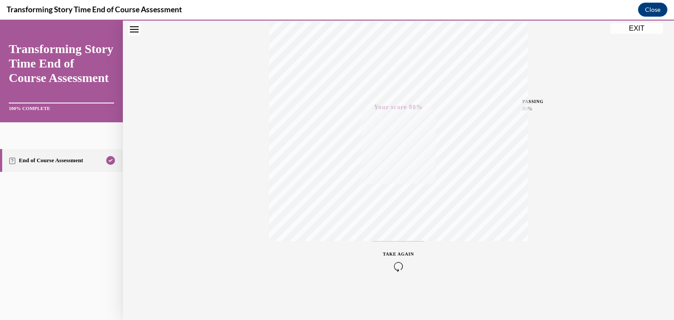
scroll to position [0, 0]
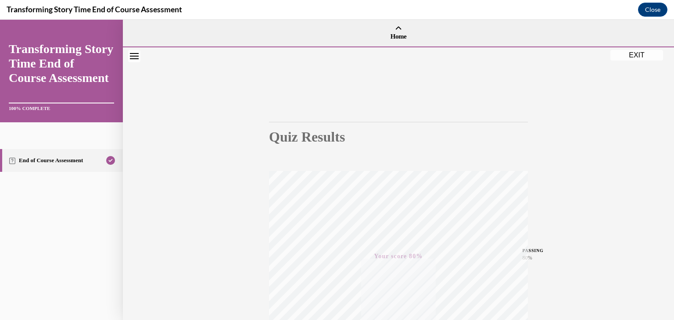
click at [613, 50] on button "EXIT" at bounding box center [636, 55] width 53 height 11
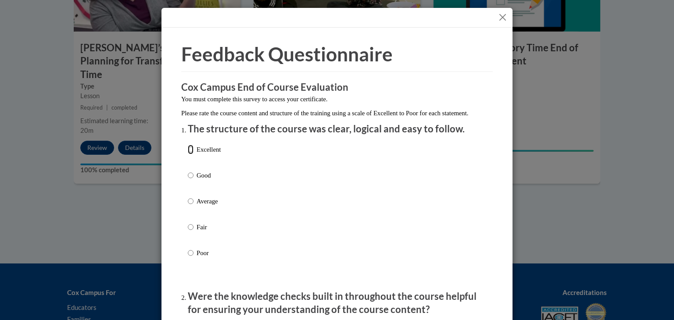
click at [191, 154] on input "Excellent" at bounding box center [191, 150] width 6 height 10
radio input "true"
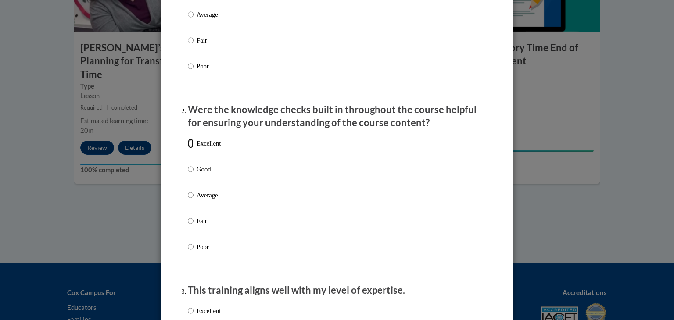
click at [191, 148] on input "Excellent" at bounding box center [191, 144] width 6 height 10
radio input "true"
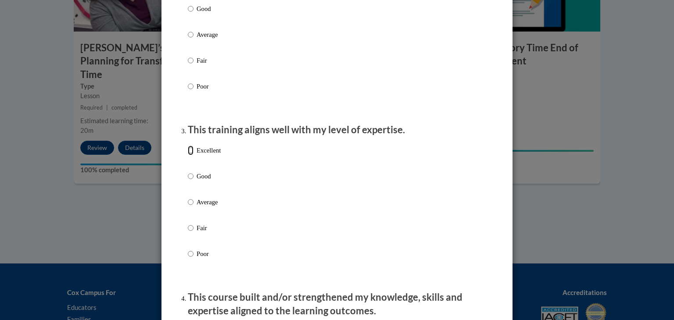
click at [191, 155] on input "Excellent" at bounding box center [191, 151] width 6 height 10
radio input "true"
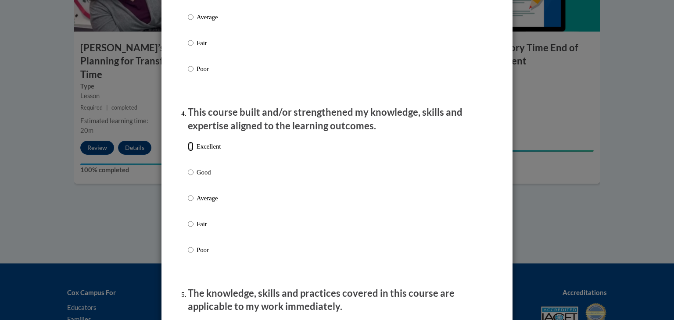
click at [191, 151] on input "Excellent" at bounding box center [191, 147] width 6 height 10
radio input "true"
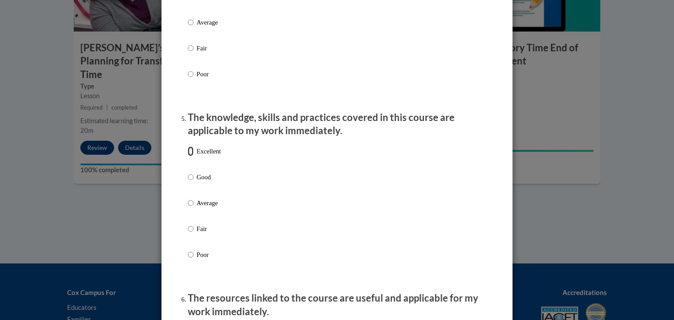
click at [191, 156] on input "Excellent" at bounding box center [191, 152] width 6 height 10
radio input "true"
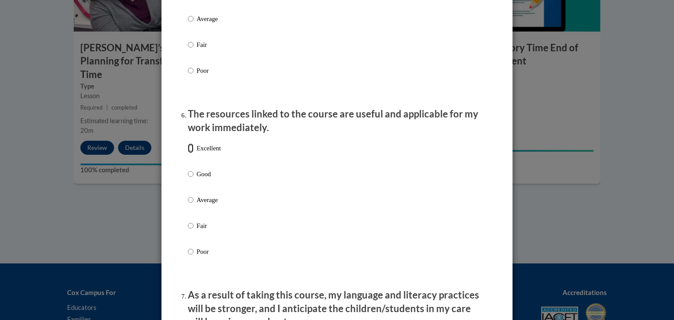
click at [191, 153] on input "Excellent" at bounding box center [191, 148] width 6 height 10
radio input "true"
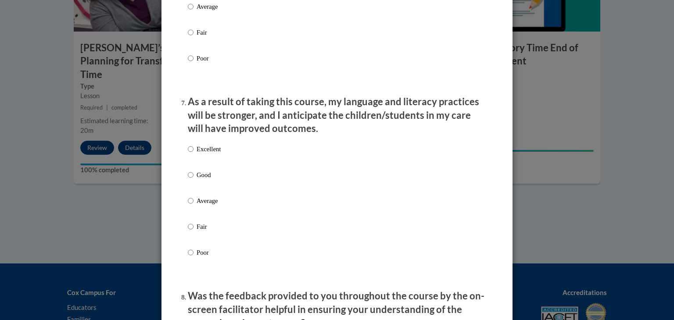
scroll to position [1089, 0]
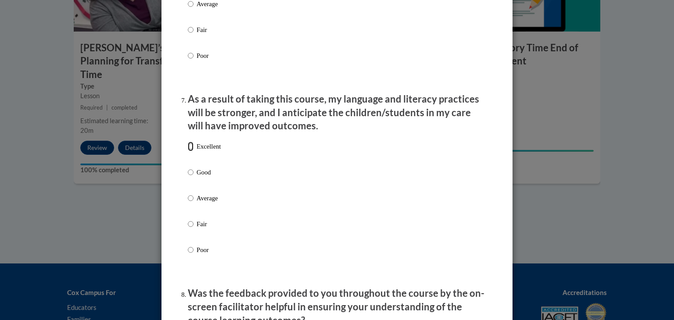
click at [191, 151] on input "Excellent" at bounding box center [191, 147] width 6 height 10
radio input "true"
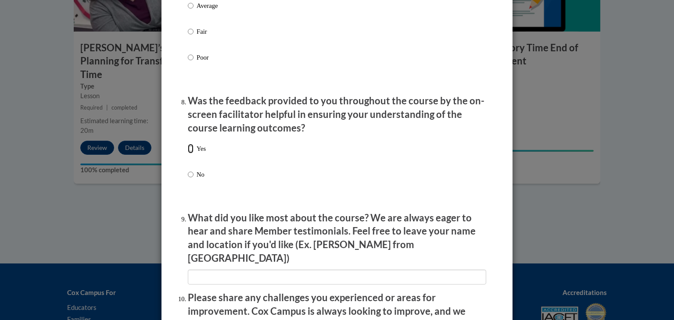
click at [191, 154] on input "Yes" at bounding box center [191, 149] width 6 height 10
radio input "true"
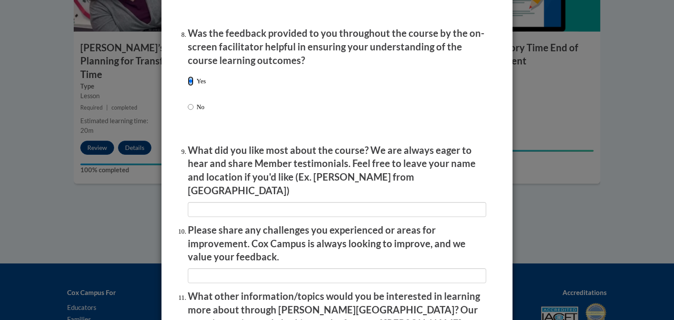
scroll to position [1507, 0]
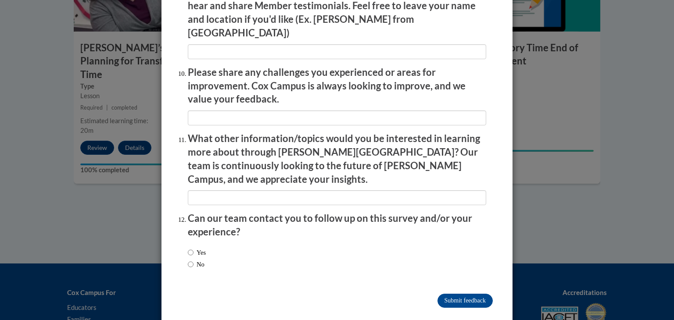
click at [196, 248] on label "Yes" at bounding box center [197, 253] width 18 height 10
click at [193, 248] on input "Yes" at bounding box center [191, 253] width 6 height 10
radio input "true"
click at [457, 294] on input "Submit feedback" at bounding box center [464, 301] width 55 height 14
